Goal: Task Accomplishment & Management: Use online tool/utility

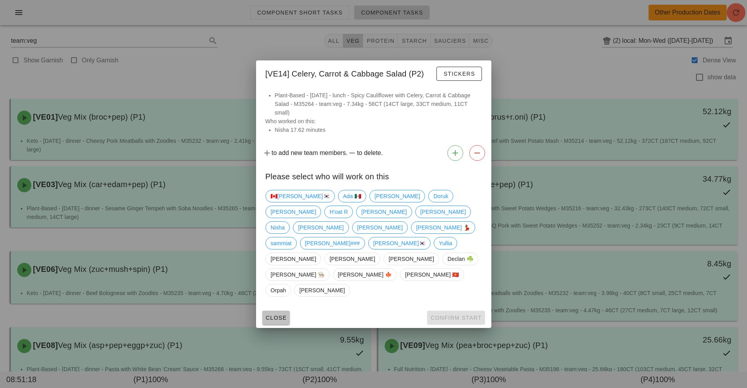
click at [268, 314] on span "Close" at bounding box center [276, 317] width 22 height 6
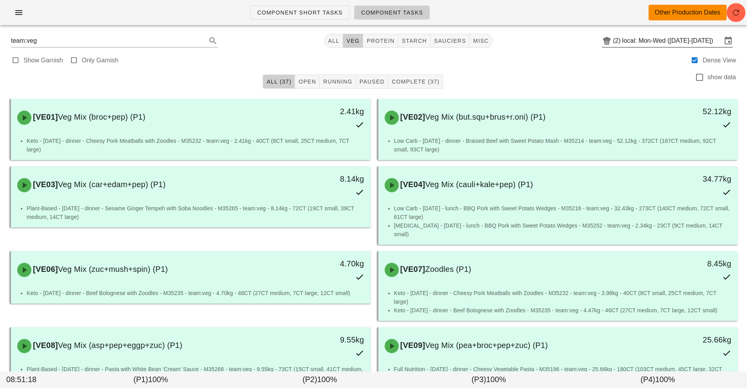
click at [667, 38] on input "local: Mon-Wed ([DATE]-[DATE])" at bounding box center [672, 40] width 100 height 13
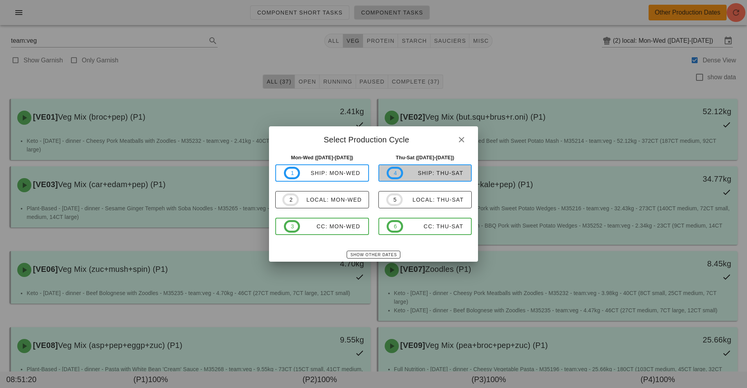
click at [440, 167] on span "4 ship: Thu-Sat" at bounding box center [424, 173] width 76 height 13
type input "ship: Thu-Sat ([DATE]-[DATE])"
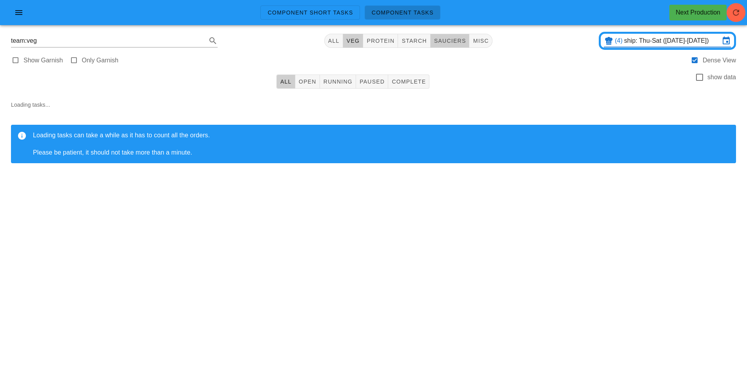
click at [451, 43] on span "sauciers" at bounding box center [449, 41] width 33 height 6
type input "team:sauciers"
click at [309, 82] on span "Open" at bounding box center [307, 81] width 18 height 6
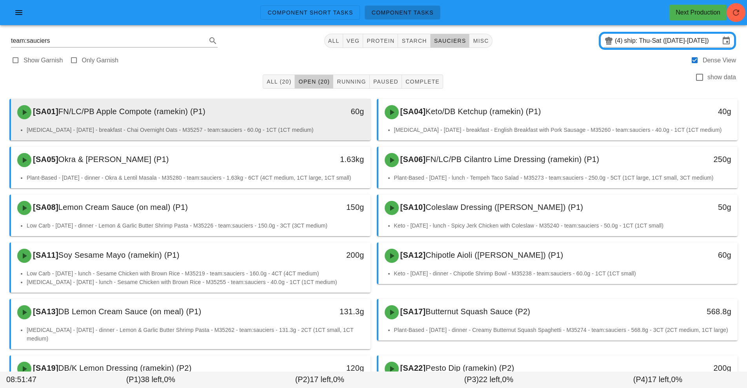
click at [308, 115] on div "60g" at bounding box center [324, 111] width 80 height 13
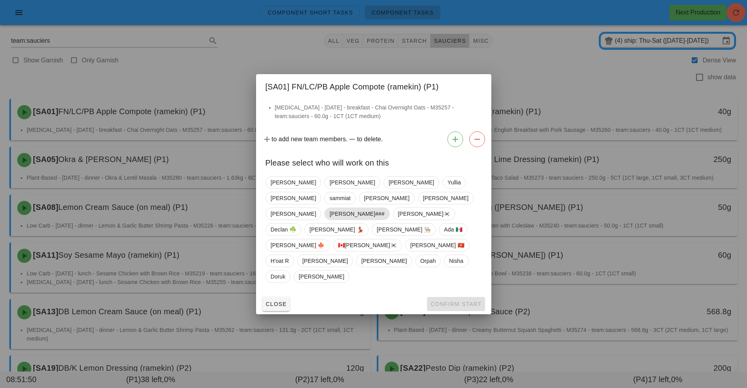
click at [337, 219] on span "[PERSON_NAME]###" at bounding box center [356, 214] width 55 height 12
click at [456, 297] on button "Confirm Start" at bounding box center [456, 304] width 58 height 14
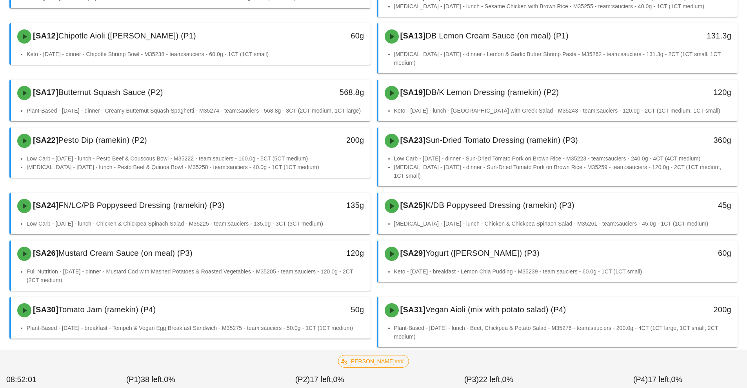
scroll to position [283, 0]
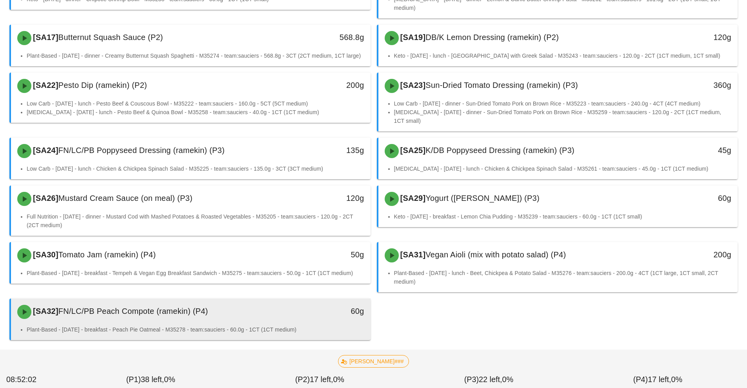
click at [328, 308] on div "60g" at bounding box center [323, 312] width 89 height 24
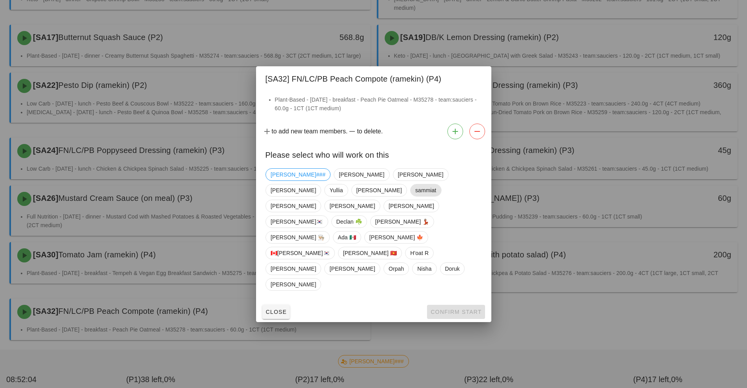
click at [410, 196] on span "sammiat" at bounding box center [425, 190] width 31 height 13
click at [286, 180] on span "[PERSON_NAME]###" at bounding box center [297, 175] width 55 height 12
click at [375, 227] on span "[PERSON_NAME] 💃🏽" at bounding box center [402, 222] width 54 height 12
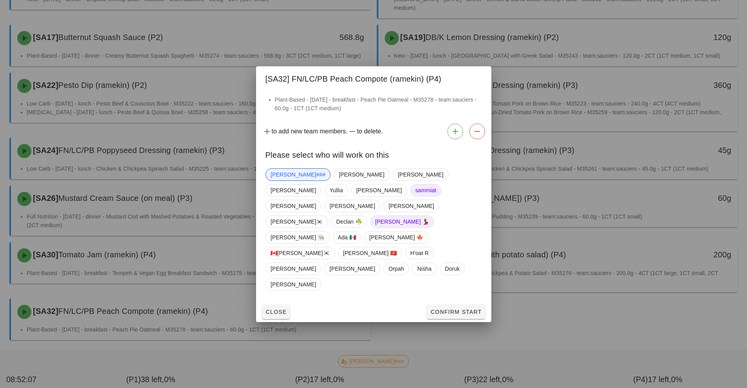
click at [415, 196] on span "sammiat" at bounding box center [425, 190] width 21 height 12
click at [370, 228] on span "[PERSON_NAME] 💃🏽" at bounding box center [402, 221] width 64 height 13
click at [464, 308] on span "Confirm Start" at bounding box center [455, 311] width 51 height 6
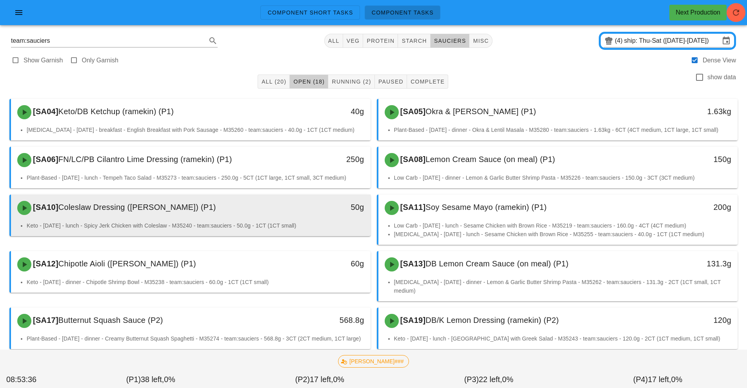
click at [267, 219] on div "[SA10] Coleslaw Dressing (ramekin) (P1)" at bounding box center [146, 208] width 267 height 24
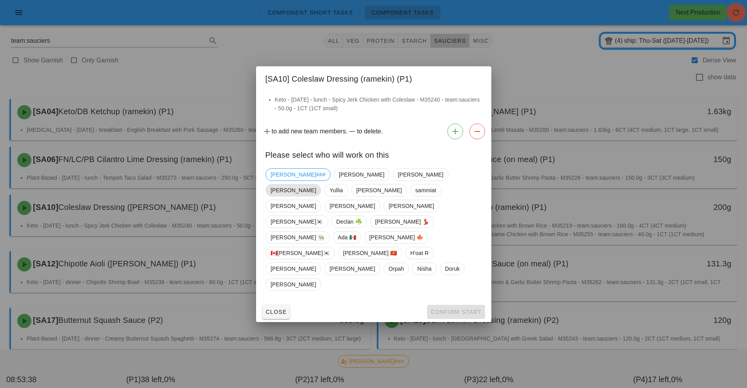
click at [316, 196] on span "[PERSON_NAME]" at bounding box center [292, 190] width 45 height 12
click at [458, 308] on span "Confirm Start" at bounding box center [455, 311] width 51 height 6
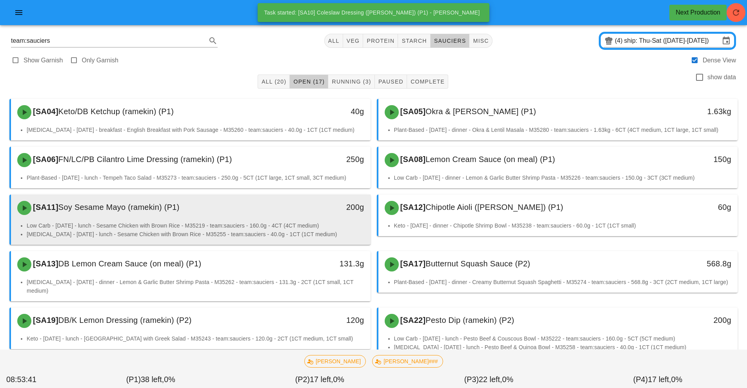
click at [285, 219] on div "[SA11] Soy Sesame Mayo (ramekin) (P1) 200g" at bounding box center [190, 207] width 359 height 27
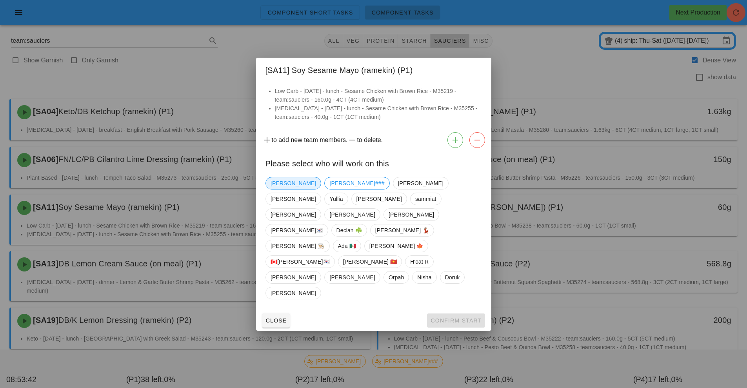
click at [276, 189] on span "[PERSON_NAME]" at bounding box center [292, 183] width 45 height 12
click at [451, 317] on span "Confirm Start" at bounding box center [455, 320] width 51 height 6
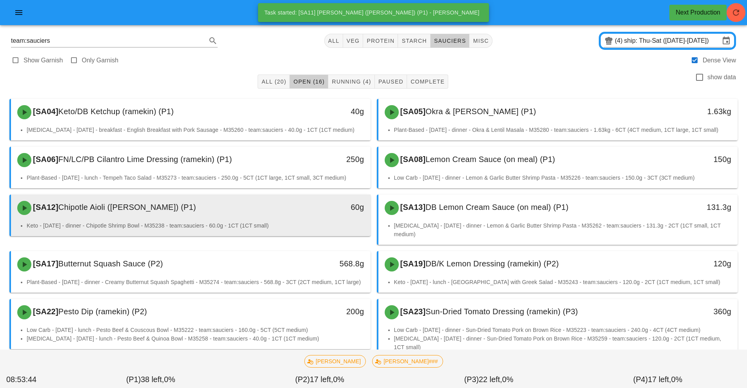
click at [264, 218] on div "[SA12] Chipotle Aioli ([PERSON_NAME]) (P1)" at bounding box center [146, 208] width 267 height 24
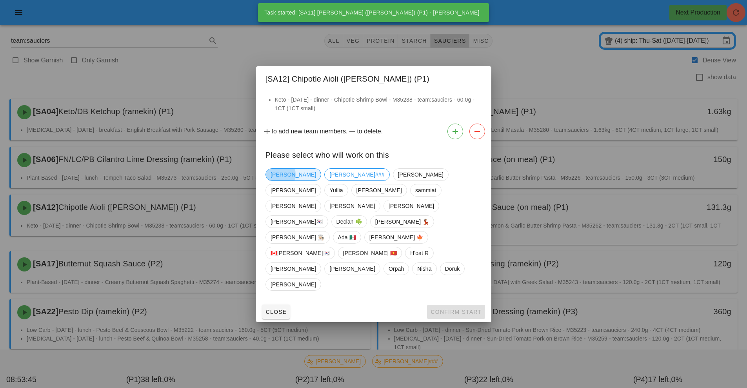
click at [286, 180] on span "[PERSON_NAME]" at bounding box center [292, 175] width 45 height 12
click at [449, 308] on span "Confirm Start" at bounding box center [455, 311] width 51 height 6
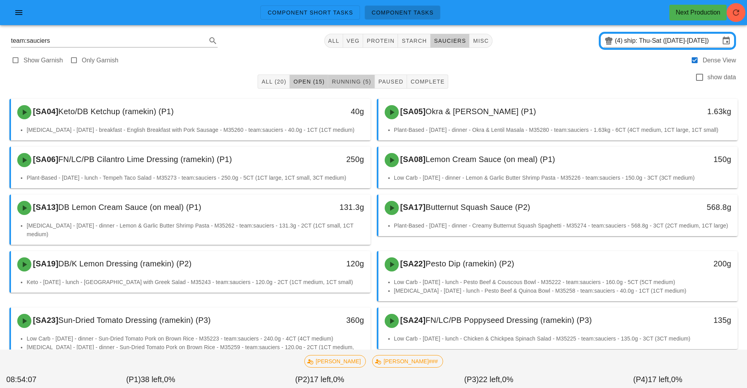
click at [359, 87] on button "Running (5)" at bounding box center [351, 81] width 46 height 14
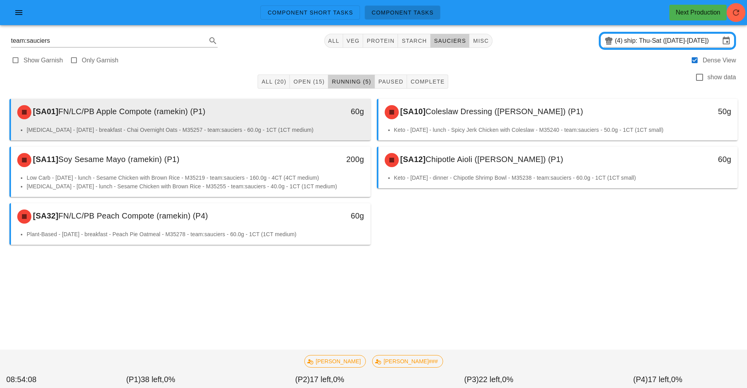
click at [249, 118] on div "[SA01] FN/LC/PB Apple Compote (ramekin) (P1)" at bounding box center [146, 112] width 267 height 24
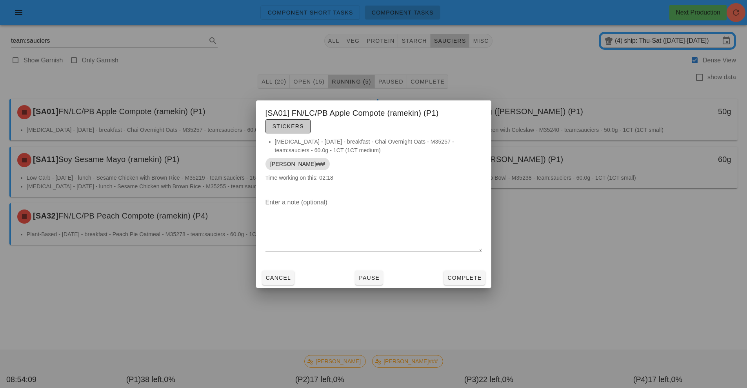
click at [285, 125] on span "Stickers" at bounding box center [288, 126] width 32 height 6
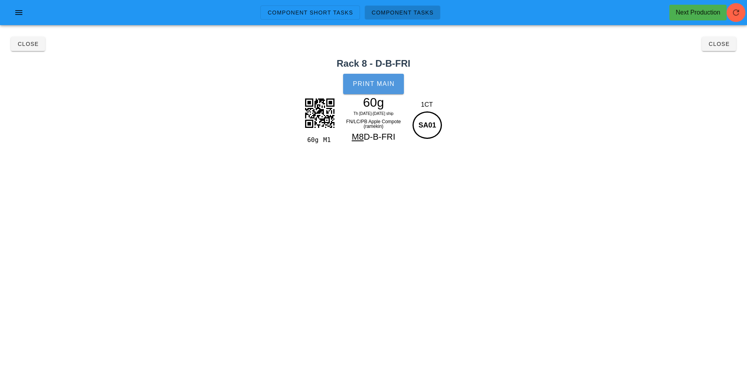
click at [372, 86] on span "Print Main" at bounding box center [373, 83] width 42 height 7
click at [26, 45] on span "Close" at bounding box center [28, 44] width 22 height 6
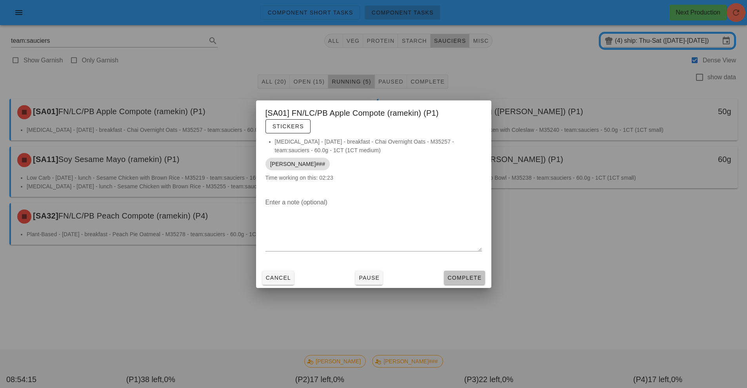
click at [466, 274] on span "Complete" at bounding box center [464, 277] width 34 height 6
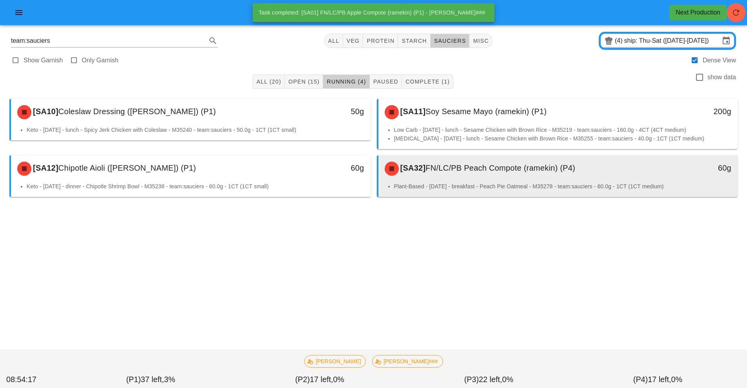
click at [454, 181] on div "[SA32] FN/LC/PB Peach Compote (ramekin) (P4) 60g" at bounding box center [557, 168] width 359 height 27
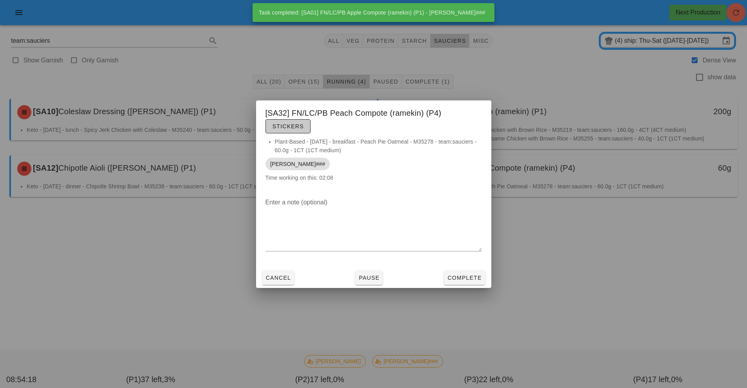
click at [294, 127] on span "Stickers" at bounding box center [288, 126] width 32 height 6
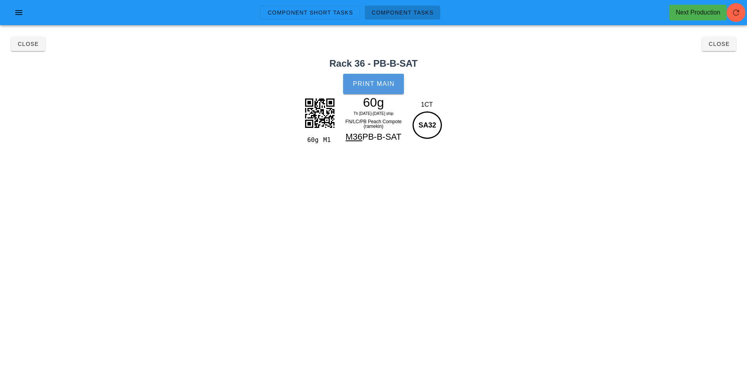
click at [366, 82] on span "Print Main" at bounding box center [373, 83] width 42 height 7
click at [25, 44] on span "Close" at bounding box center [28, 44] width 22 height 6
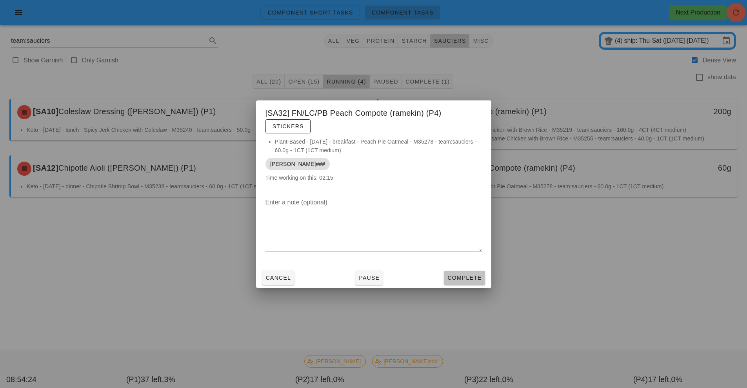
click at [484, 274] on button "Complete" at bounding box center [464, 277] width 41 height 14
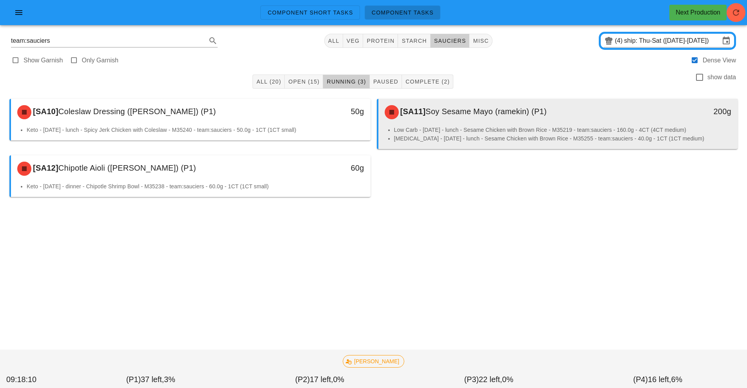
click at [537, 116] on span "Soy Sesame Mayo (ramekin) (P1)" at bounding box center [485, 111] width 121 height 9
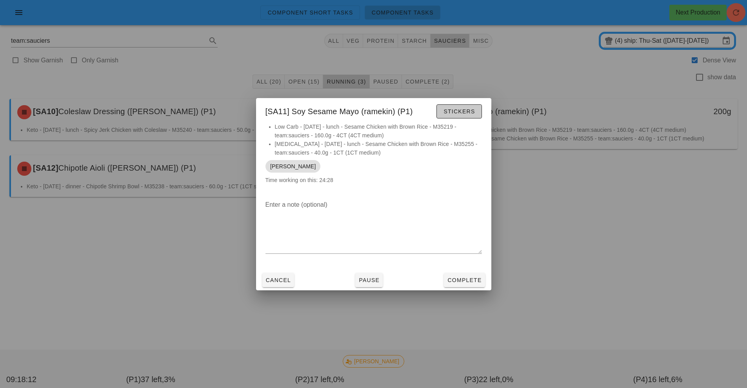
click at [461, 111] on span "Stickers" at bounding box center [459, 111] width 32 height 6
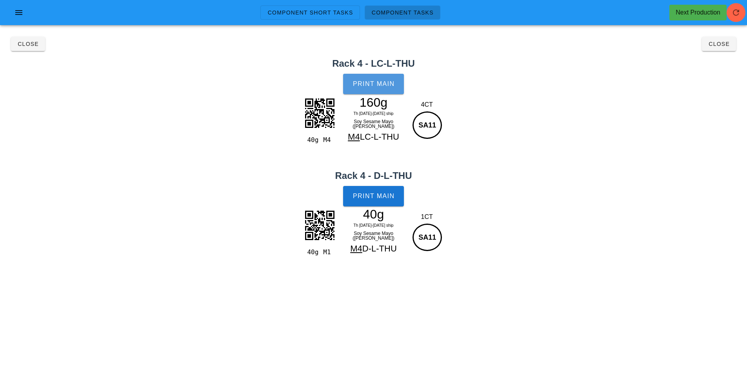
click at [395, 80] on button "Print Main" at bounding box center [373, 84] width 60 height 20
click at [386, 200] on button "Print Main" at bounding box center [373, 196] width 60 height 20
click at [729, 48] on button "Close" at bounding box center [719, 44] width 34 height 14
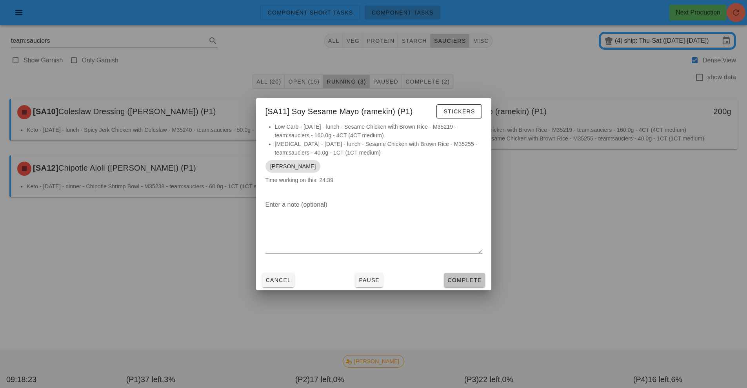
click at [464, 281] on span "Complete" at bounding box center [464, 280] width 34 height 6
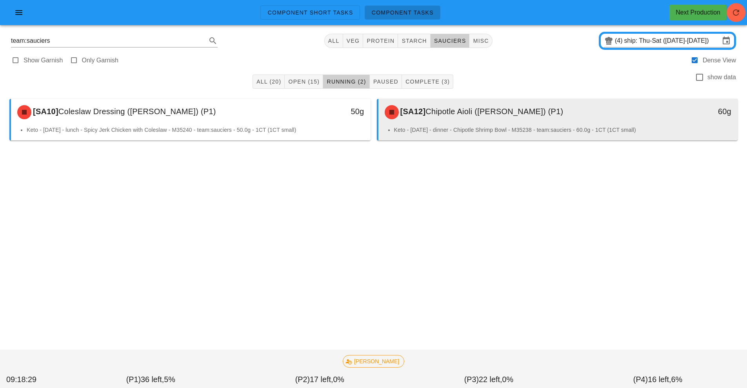
click at [497, 112] on span "Chipotle Aioli ([PERSON_NAME]) (P1)" at bounding box center [494, 111] width 138 height 9
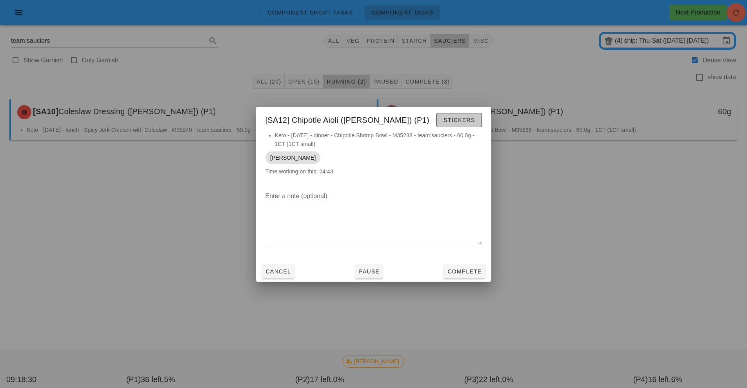
click at [466, 120] on span "Stickers" at bounding box center [459, 120] width 32 height 6
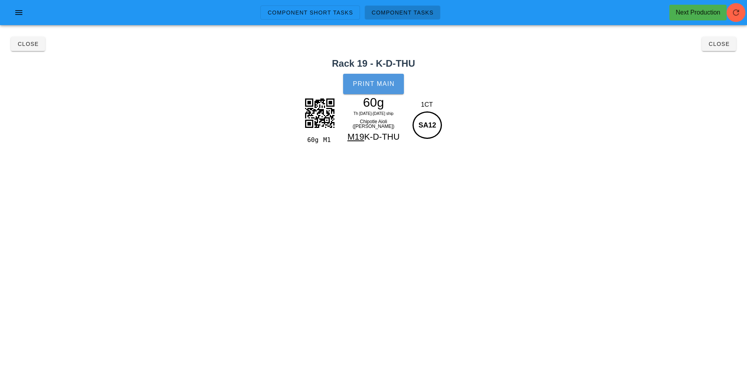
click at [361, 91] on button "Print Main" at bounding box center [373, 84] width 60 height 20
click at [725, 48] on button "Close" at bounding box center [719, 44] width 34 height 14
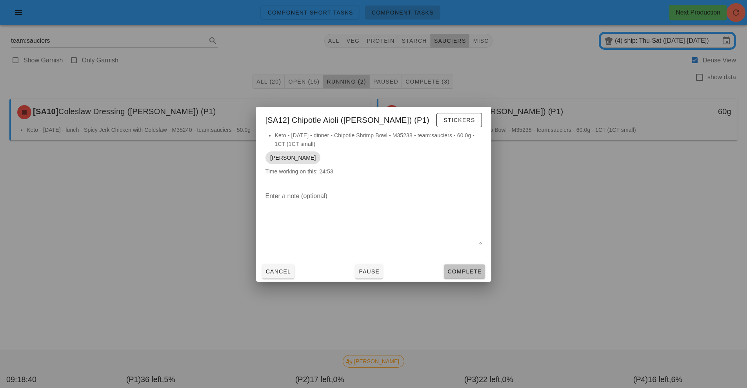
click at [473, 270] on span "Complete" at bounding box center [464, 271] width 34 height 6
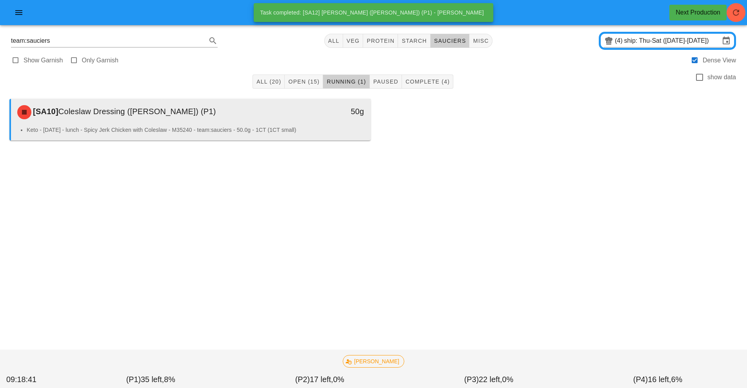
click at [296, 127] on li "Keto - [DATE] - lunch - Spicy Jerk Chicken with Coleslaw - M35240 - team:saucie…" at bounding box center [195, 129] width 337 height 9
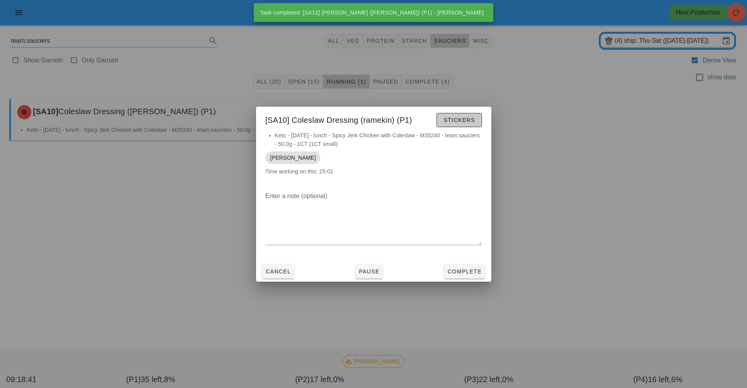
click at [468, 120] on span "Stickers" at bounding box center [459, 120] width 32 height 6
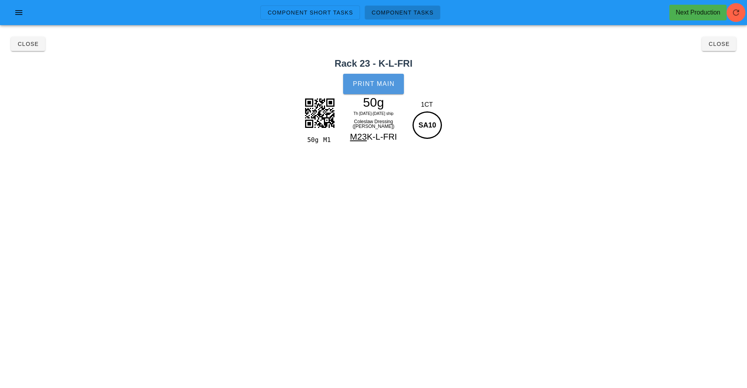
click at [381, 84] on span "Print Main" at bounding box center [373, 83] width 42 height 7
click at [716, 43] on span "Close" at bounding box center [719, 44] width 22 height 6
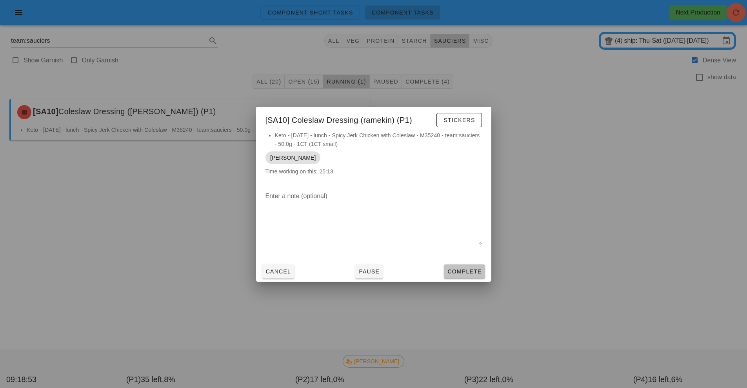
click at [462, 276] on button "Complete" at bounding box center [464, 271] width 41 height 14
